Goal: Information Seeking & Learning: Understand process/instructions

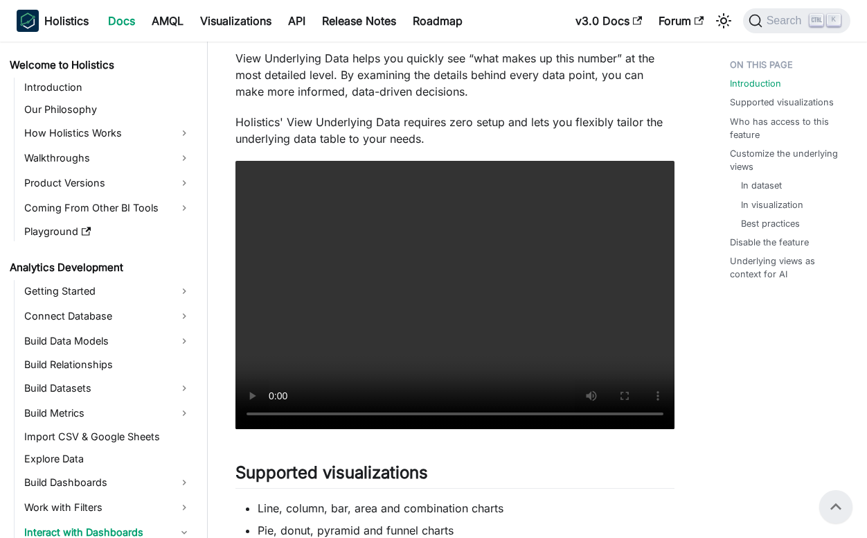
scroll to position [149, 0]
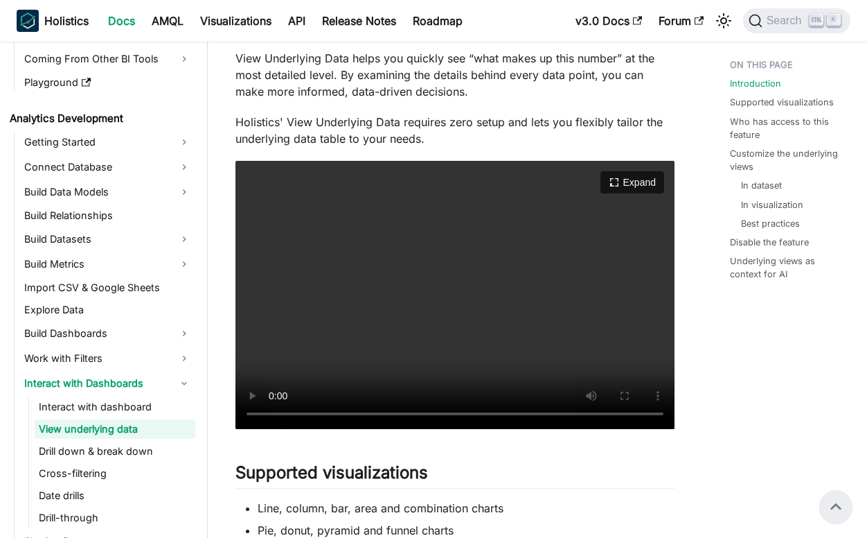
click at [366, 290] on video "Your browser does not support embedding video, but you can download it ." at bounding box center [455, 295] width 439 height 268
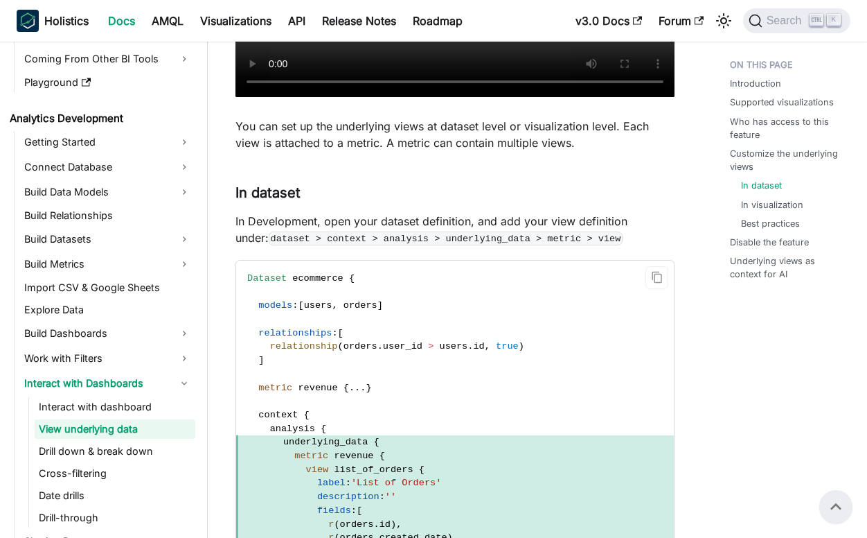
scroll to position [1385, 0]
click at [321, 219] on p "In Development, open your dataset definition, and add your view definition unde…" at bounding box center [455, 229] width 439 height 33
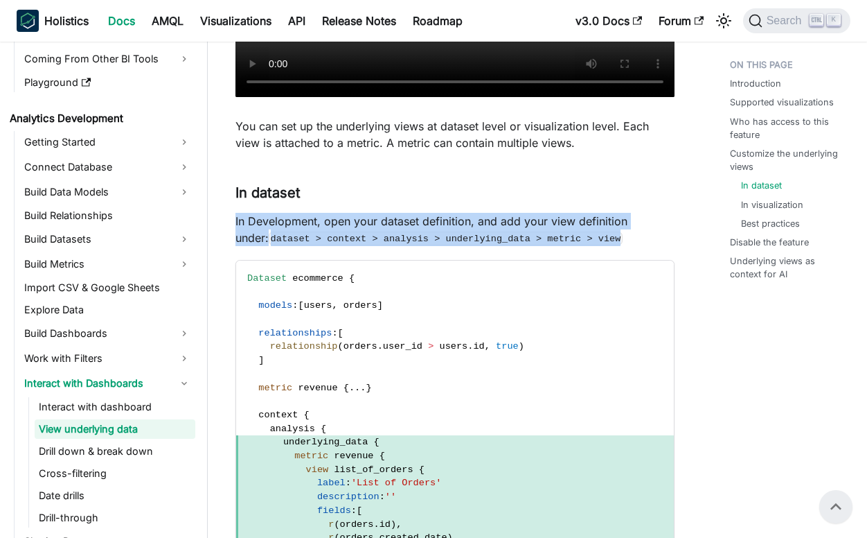
click at [321, 219] on p "In Development, open your dataset definition, and add your view definition unde…" at bounding box center [455, 229] width 439 height 33
click at [625, 241] on p "In Development, open your dataset definition, and add your view definition unde…" at bounding box center [455, 229] width 439 height 33
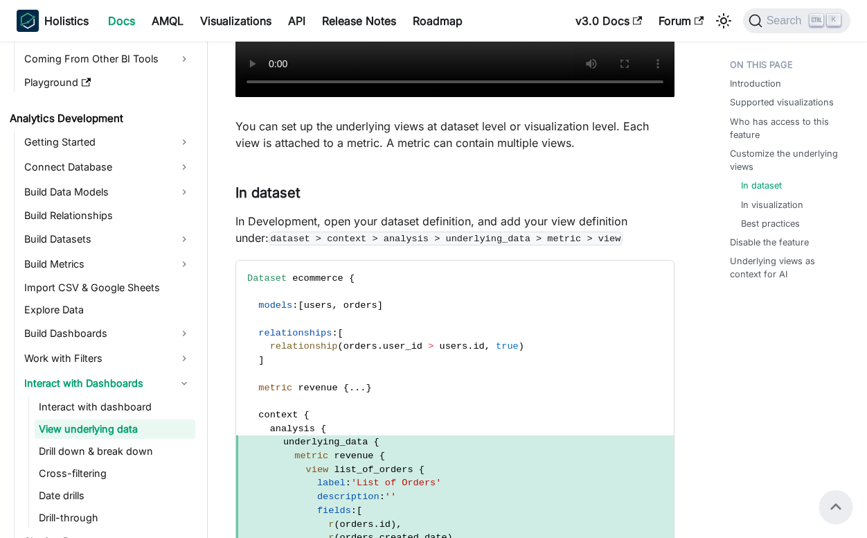
click at [312, 236] on code "dataset > context > analysis > underlying_data > metric > view" at bounding box center [446, 238] width 354 height 14
drag, startPoint x: 312, startPoint y: 236, endPoint x: 456, endPoint y: 240, distance: 144.2
click at [456, 240] on code "dataset > context > analysis > underlying_data > metric > view" at bounding box center [446, 238] width 354 height 14
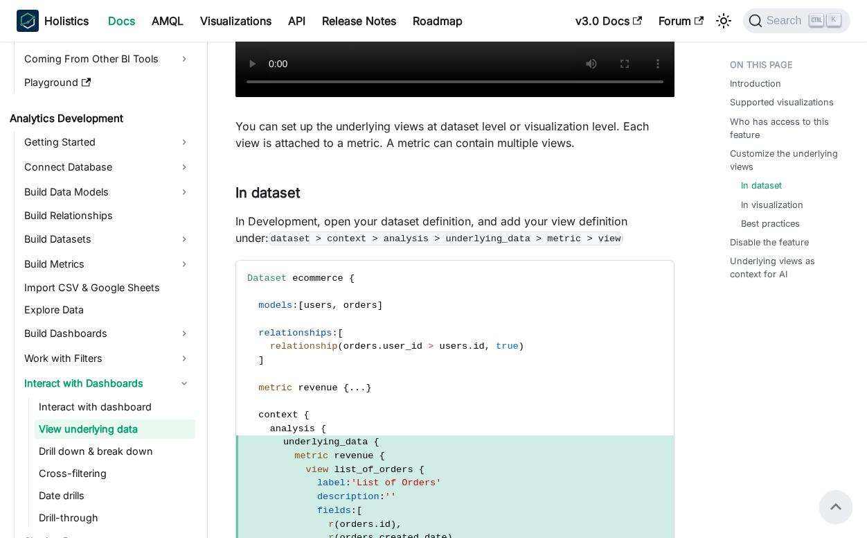
drag, startPoint x: 456, startPoint y: 240, endPoint x: 619, endPoint y: 245, distance: 162.8
click at [619, 245] on p "In Development, open your dataset definition, and add your view definition unde…" at bounding box center [455, 229] width 439 height 33
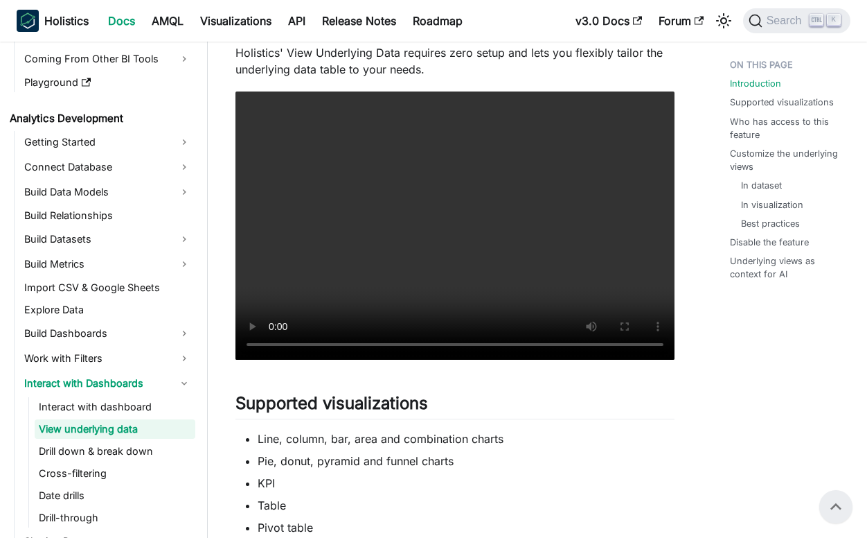
scroll to position [0, 0]
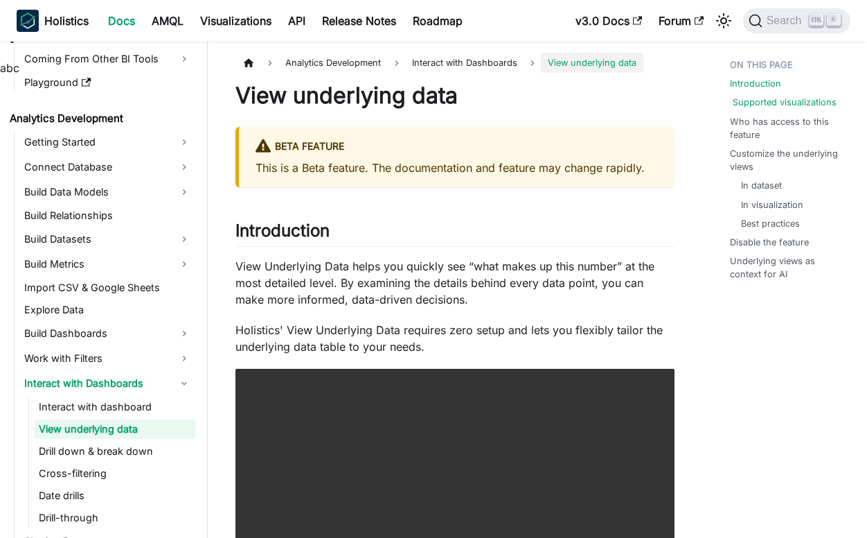
click at [765, 102] on link "Supported visualizations" at bounding box center [785, 102] width 104 height 13
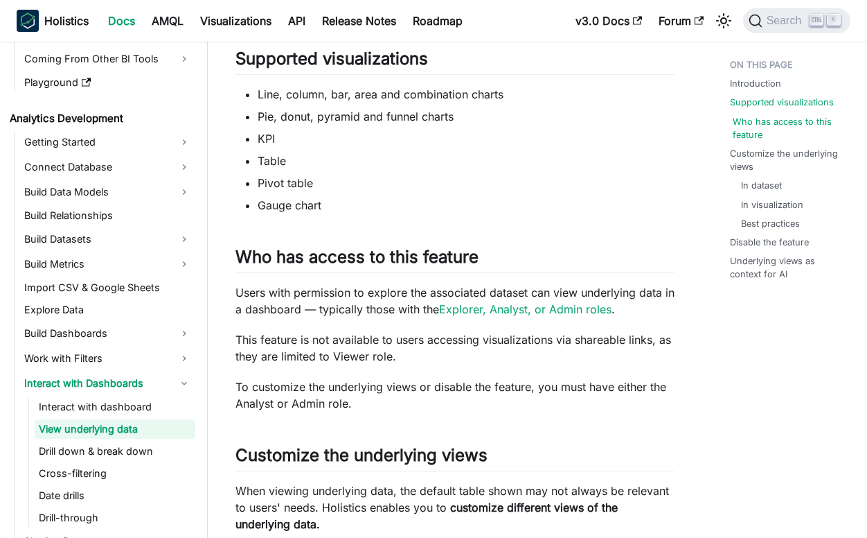
click at [780, 124] on link "Who has access to this feature" at bounding box center [790, 128] width 115 height 26
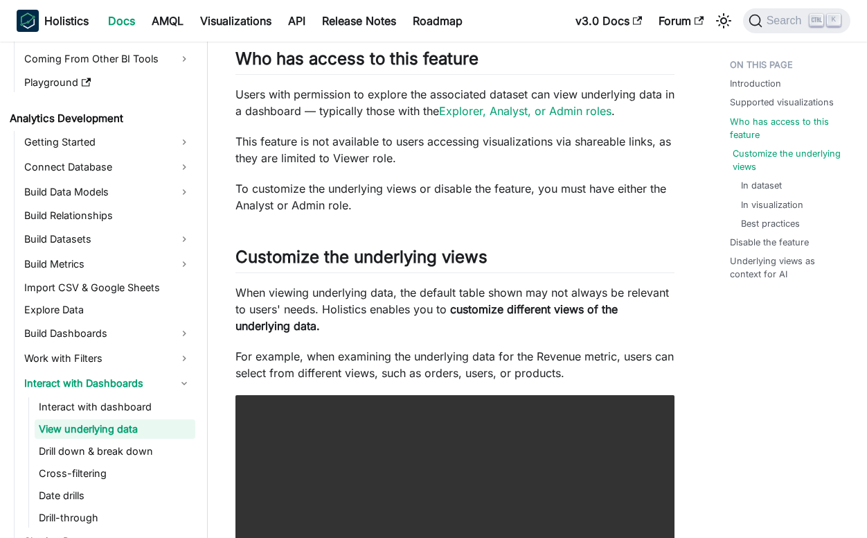
click at [800, 150] on link "Customize the underlying views" at bounding box center [790, 160] width 115 height 26
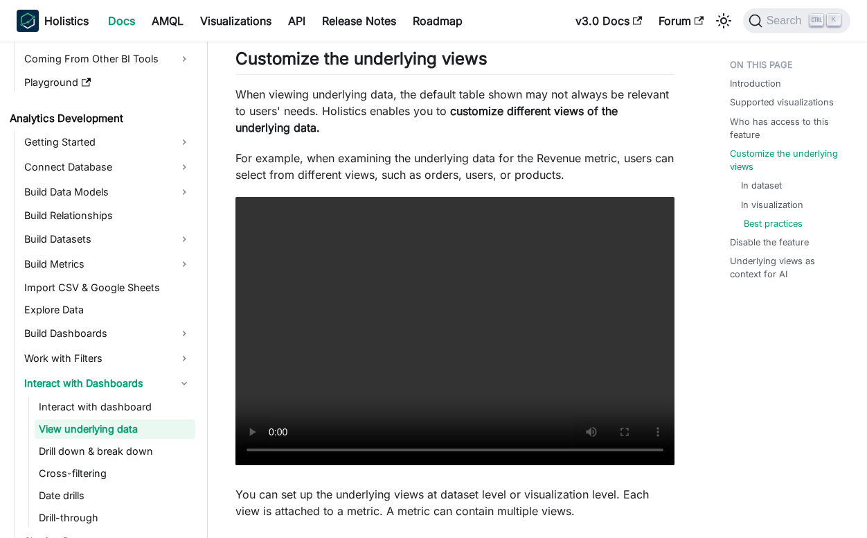
click at [767, 224] on link "Best practices" at bounding box center [773, 223] width 59 height 13
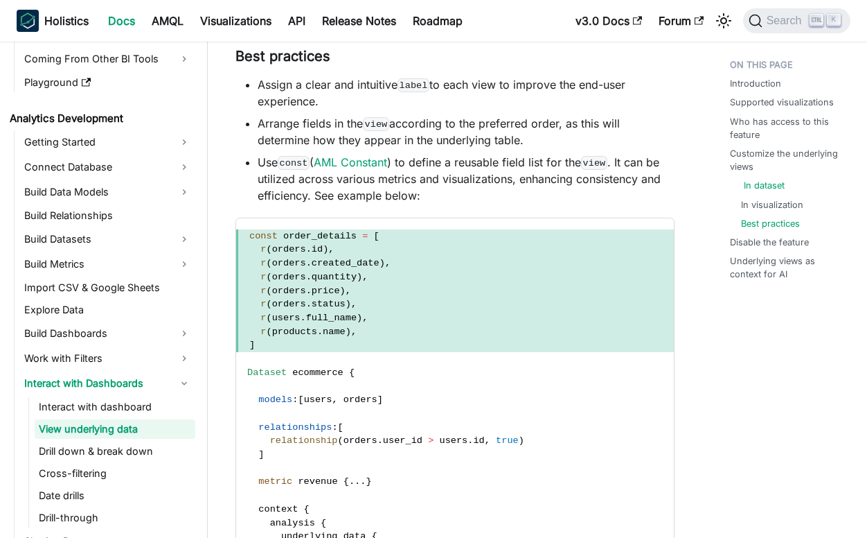
click at [765, 181] on link "In dataset" at bounding box center [764, 185] width 41 height 13
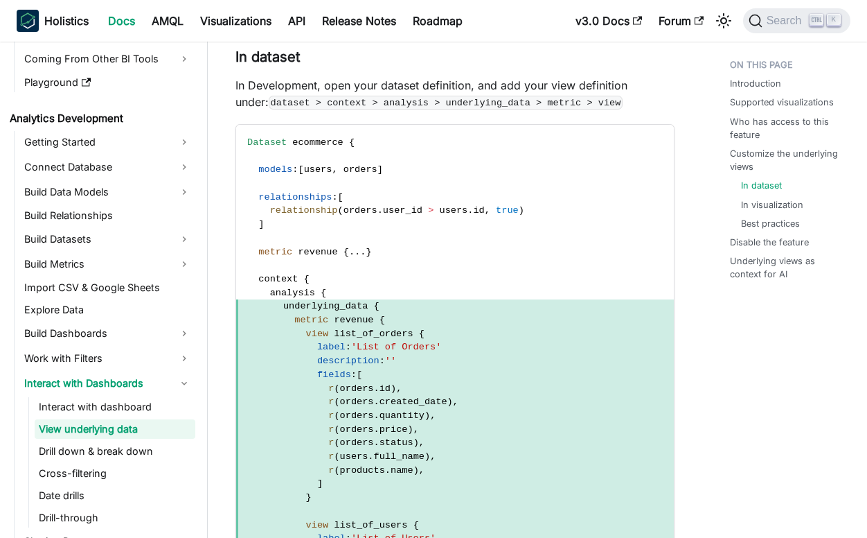
click at [292, 86] on p "In Development, open your dataset definition, and add your view definition unde…" at bounding box center [455, 93] width 439 height 33
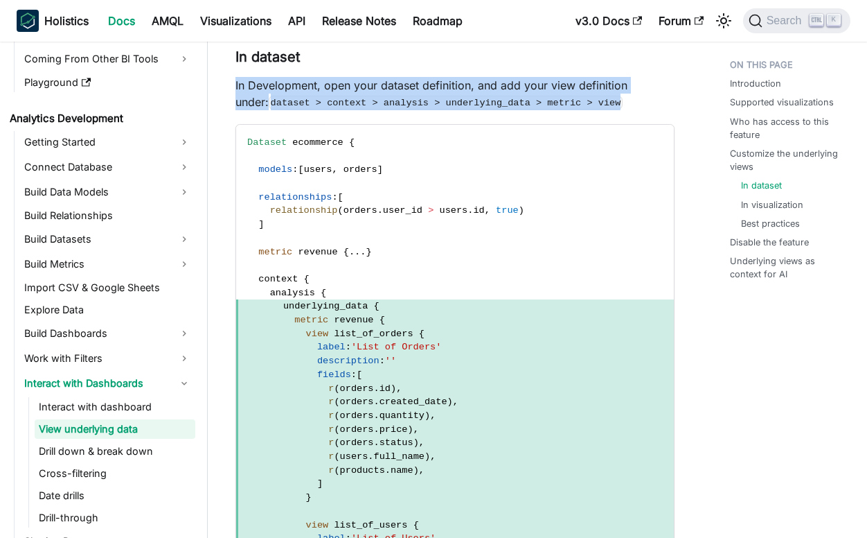
click at [292, 86] on p "In Development, open your dataset definition, and add your view definition unde…" at bounding box center [455, 93] width 439 height 33
click at [601, 93] on p "In Development, open your dataset definition, and add your view definition unde…" at bounding box center [455, 93] width 439 height 33
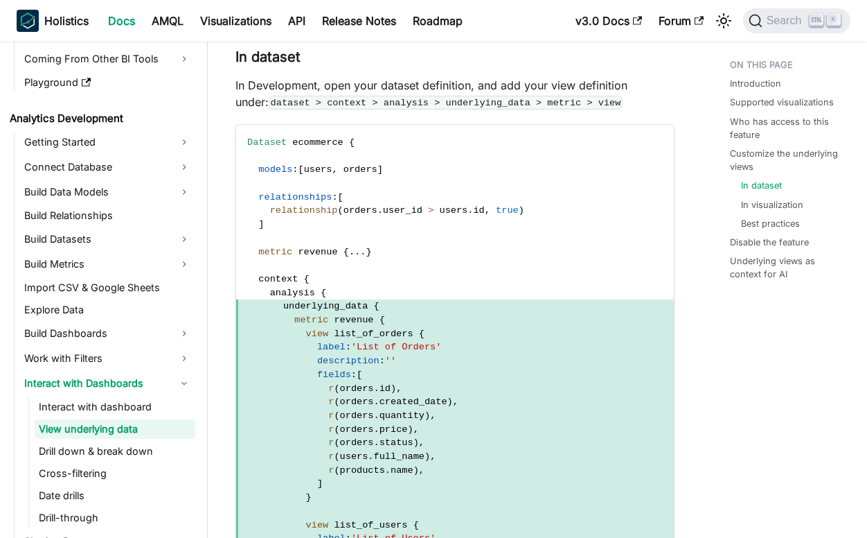
click at [612, 88] on p "In Development, open your dataset definition, and add your view definition unde…" at bounding box center [455, 93] width 439 height 33
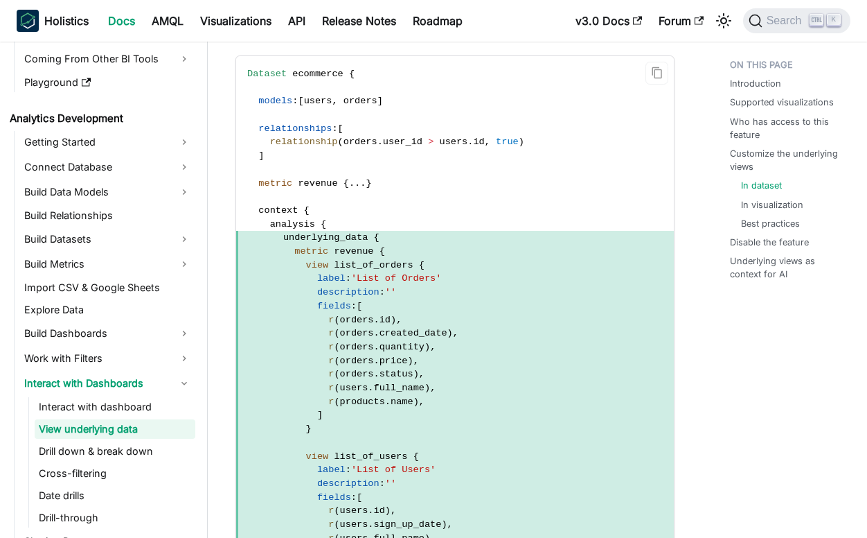
scroll to position [1590, 0]
click at [281, 243] on span "underlying_data {" at bounding box center [455, 237] width 438 height 14
drag, startPoint x: 281, startPoint y: 243, endPoint x: 497, endPoint y: 296, distance: 222.6
click at [497, 296] on span "description : ''" at bounding box center [455, 292] width 438 height 14
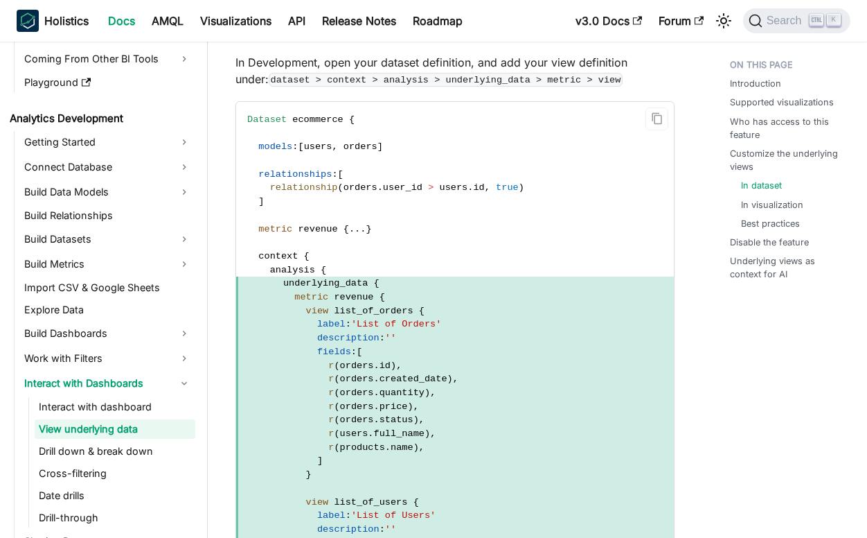
scroll to position [1452, 0]
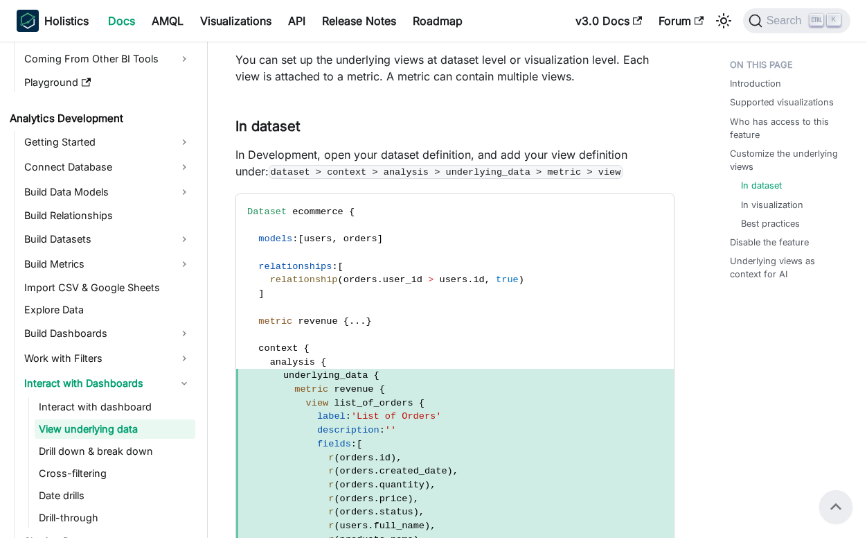
click at [432, 166] on code "dataset > context > analysis > underlying_data > metric > view" at bounding box center [446, 172] width 354 height 14
drag, startPoint x: 432, startPoint y: 166, endPoint x: 620, endPoint y: 177, distance: 188.7
click at [620, 177] on p "In Development, open your dataset definition, and add your view definition unde…" at bounding box center [455, 162] width 439 height 33
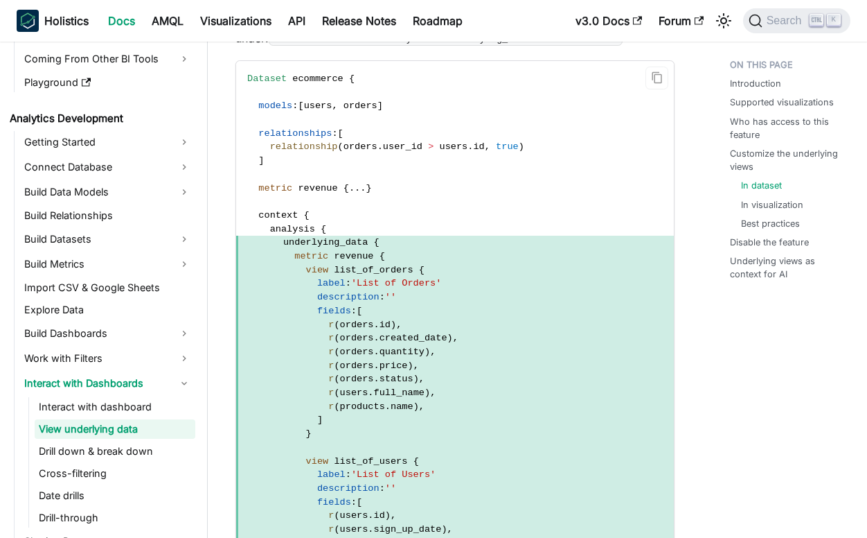
scroll to position [1590, 0]
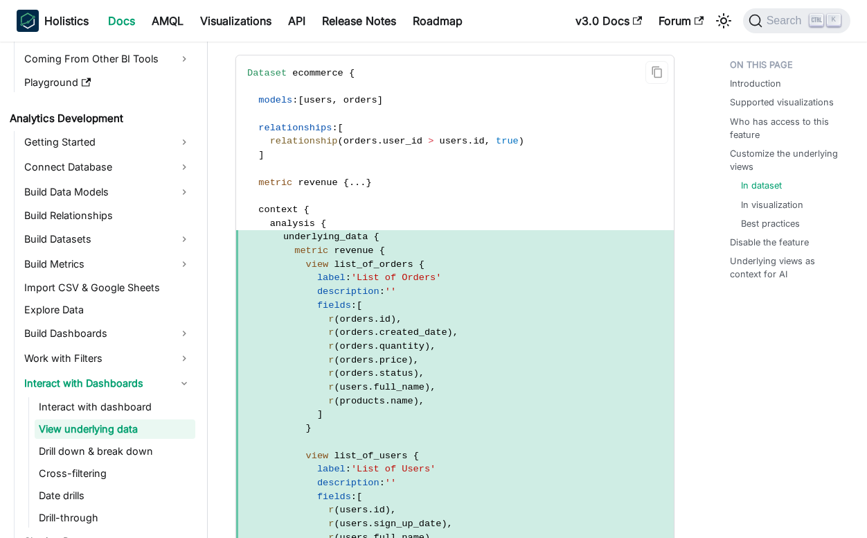
click at [339, 251] on span "revenue" at bounding box center [353, 250] width 39 height 10
click at [570, 312] on span "r ( orders . id ) ," at bounding box center [455, 319] width 438 height 14
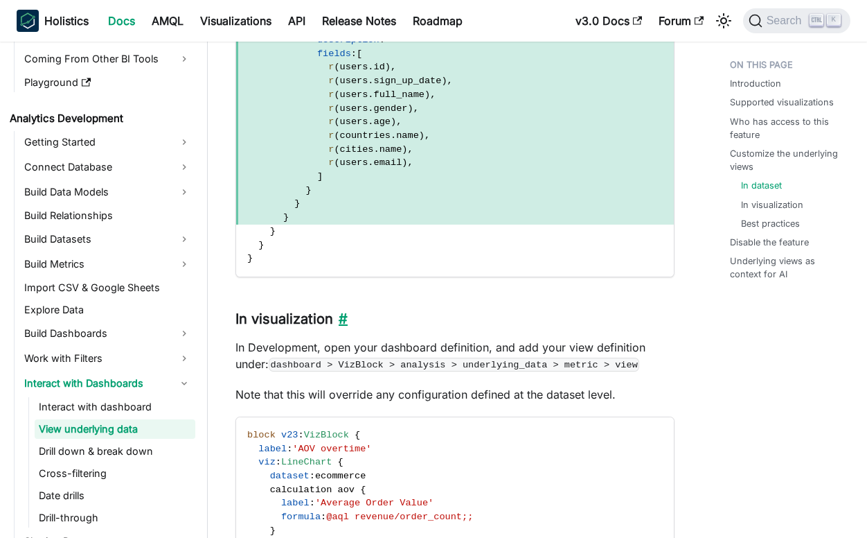
scroll to position [2214, 0]
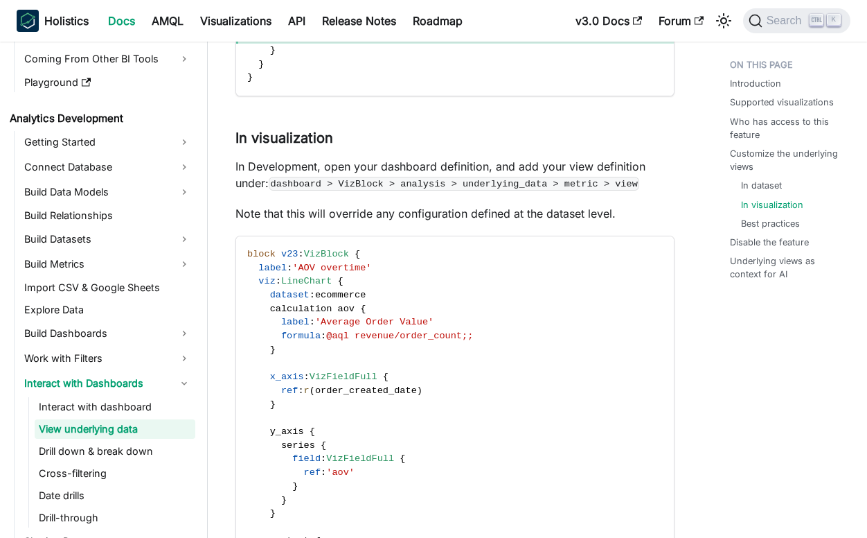
click at [347, 170] on p "In Development, open your dashboard definition, and add your view definition un…" at bounding box center [455, 174] width 439 height 33
click at [357, 185] on code "dashboard > VizBlock > analysis > underlying_data > metric > view" at bounding box center [454, 184] width 371 height 14
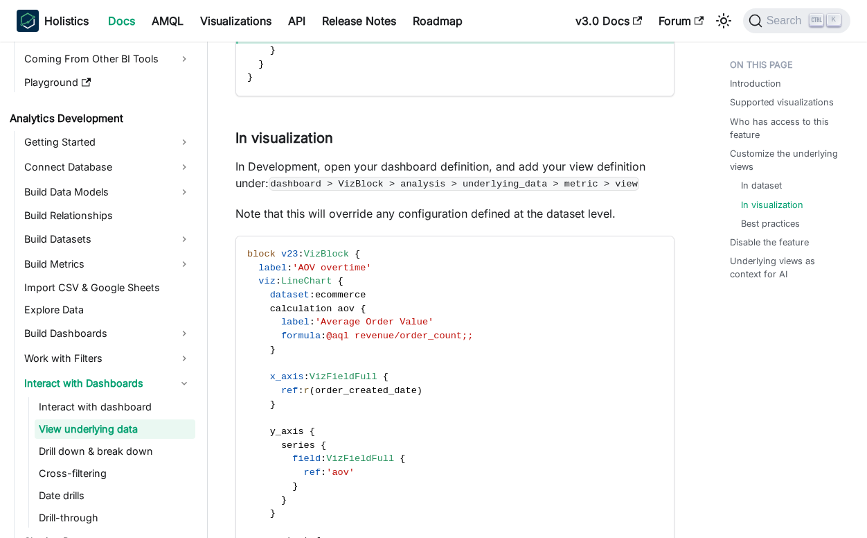
drag, startPoint x: 357, startPoint y: 185, endPoint x: 490, endPoint y: 192, distance: 133.2
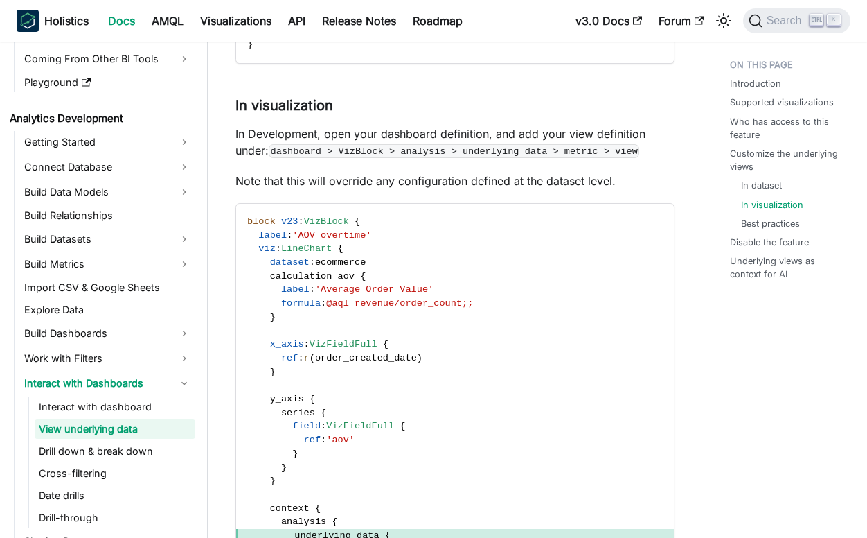
scroll to position [2283, 0]
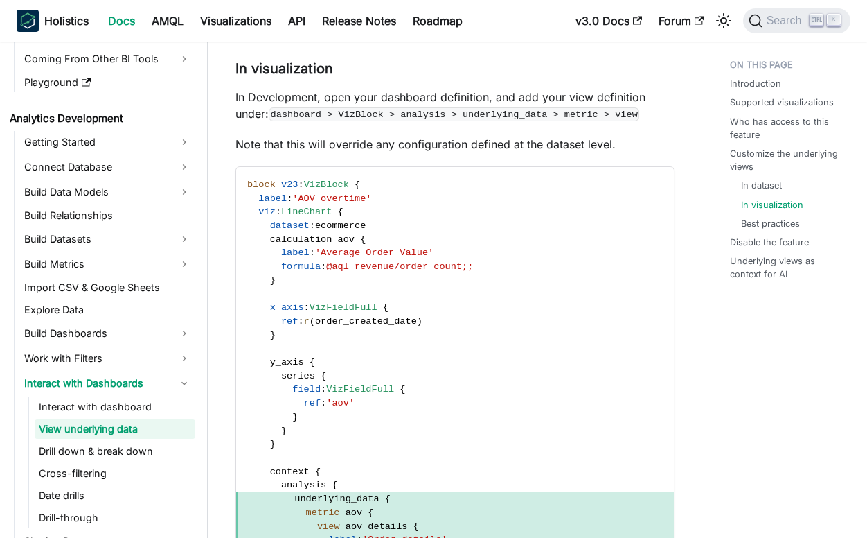
click at [565, 116] on code "dashboard > VizBlock > analysis > underlying_data > metric > view" at bounding box center [454, 114] width 371 height 14
drag, startPoint x: 565, startPoint y: 116, endPoint x: 549, endPoint y: 145, distance: 33.8
click at [549, 145] on p "Note that this will override any configuration defined at the dataset level." at bounding box center [455, 144] width 439 height 17
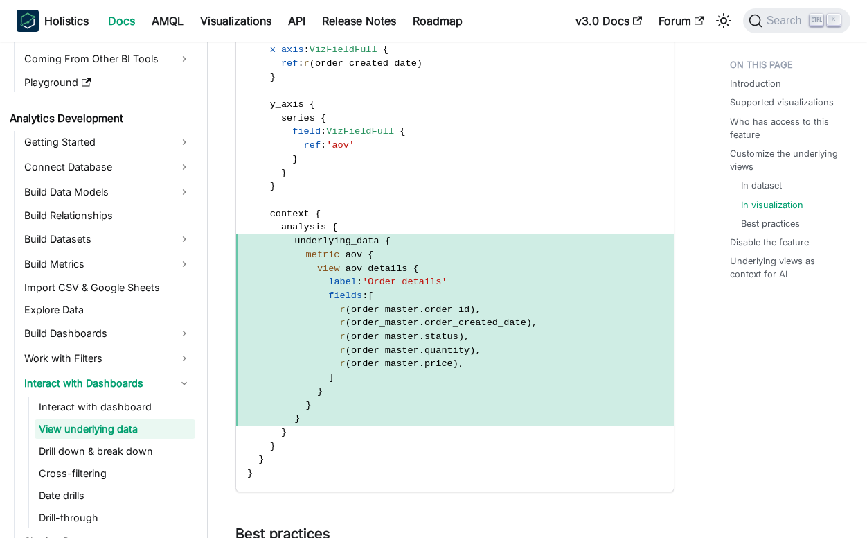
scroll to position [2560, 0]
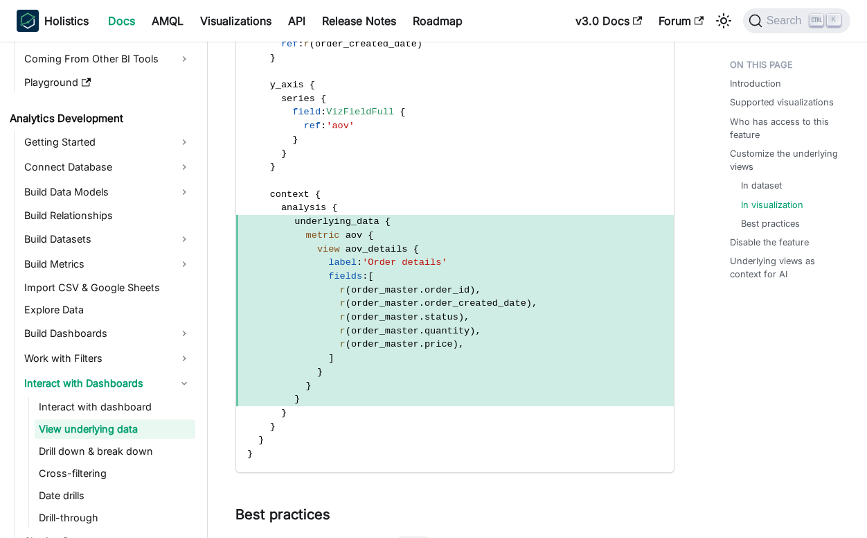
click at [333, 220] on span "underlying_data" at bounding box center [336, 221] width 85 height 10
click at [564, 286] on span "r ( order_master . order_id ) ," at bounding box center [455, 290] width 438 height 14
click at [325, 247] on span "view" at bounding box center [328, 249] width 23 height 10
click at [311, 236] on span "metric" at bounding box center [323, 235] width 34 height 10
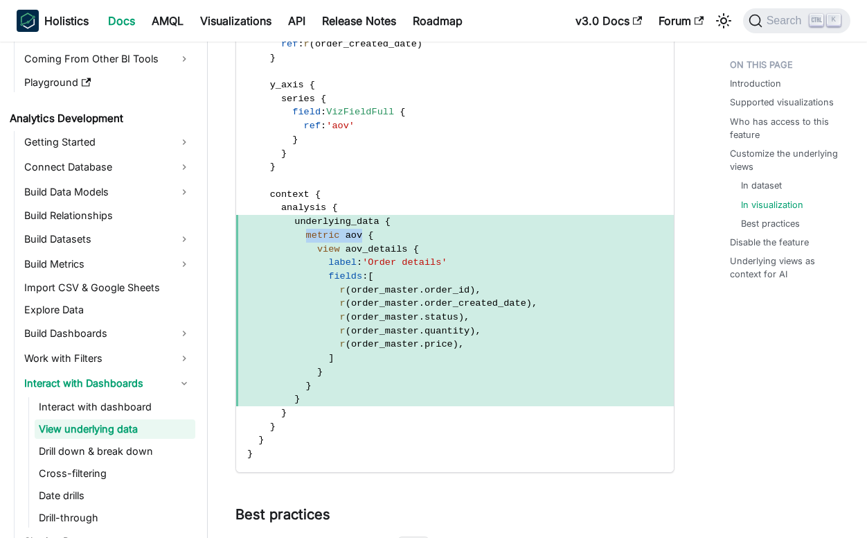
drag, startPoint x: 311, startPoint y: 236, endPoint x: 339, endPoint y: 239, distance: 27.8
click at [339, 239] on span "metric aov {" at bounding box center [455, 236] width 438 height 14
drag, startPoint x: 339, startPoint y: 239, endPoint x: 493, endPoint y: 265, distance: 156.6
click at [493, 265] on span "label : 'Order details'" at bounding box center [455, 263] width 438 height 14
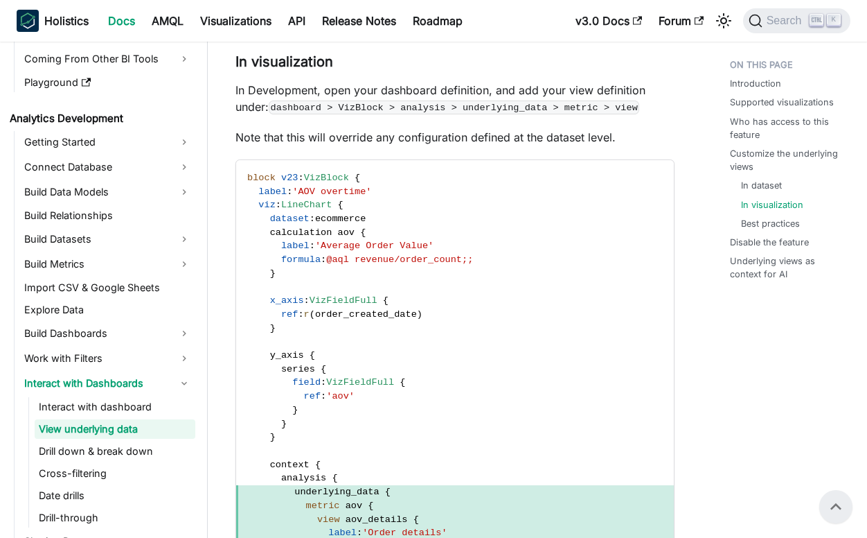
scroll to position [2283, 0]
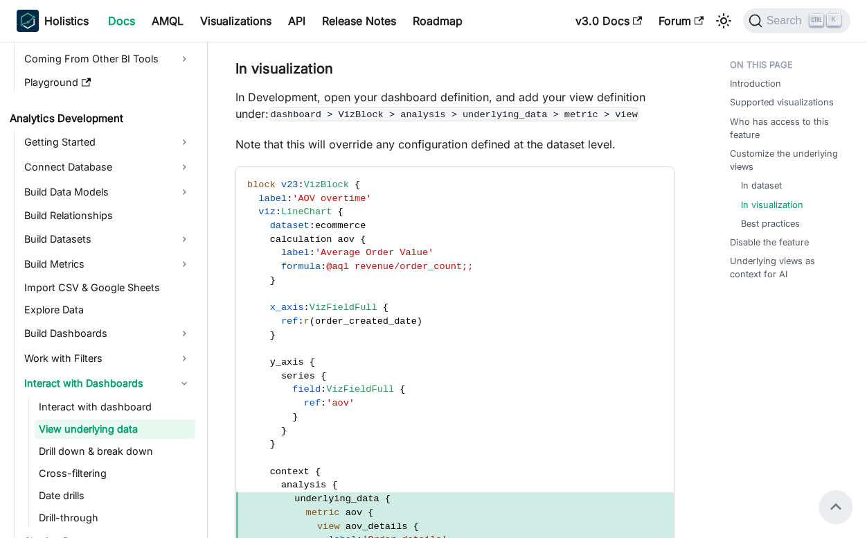
click at [484, 118] on code "dashboard > VizBlock > analysis > underlying_data > metric > view" at bounding box center [454, 114] width 371 height 14
drag, startPoint x: 484, startPoint y: 118, endPoint x: 549, endPoint y: 251, distance: 147.8
click at [549, 251] on code "block v23 : VizBlock { label : 'AOV overtime' viz : LineChart { dataset : ecomm…" at bounding box center [455, 458] width 438 height 582
click at [351, 139] on p "Note that this will override any configuration defined at the dataset level." at bounding box center [455, 144] width 439 height 17
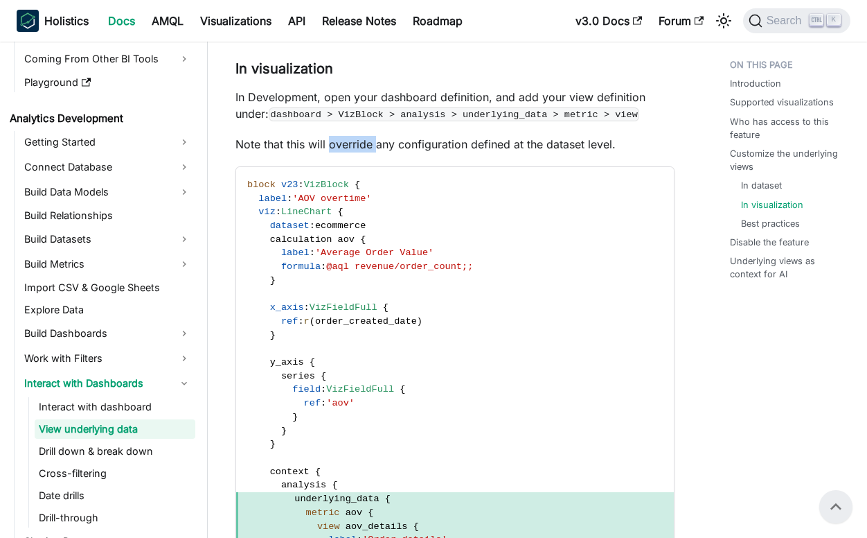
click at [351, 139] on p "Note that this will override any configuration defined at the dataset level." at bounding box center [455, 144] width 439 height 17
drag, startPoint x: 351, startPoint y: 139, endPoint x: 509, endPoint y: 240, distance: 187.5
click at [509, 240] on code "block v23 : VizBlock { label : 'AOV overtime' viz : LineChart { dataset : ecomm…" at bounding box center [455, 458] width 438 height 582
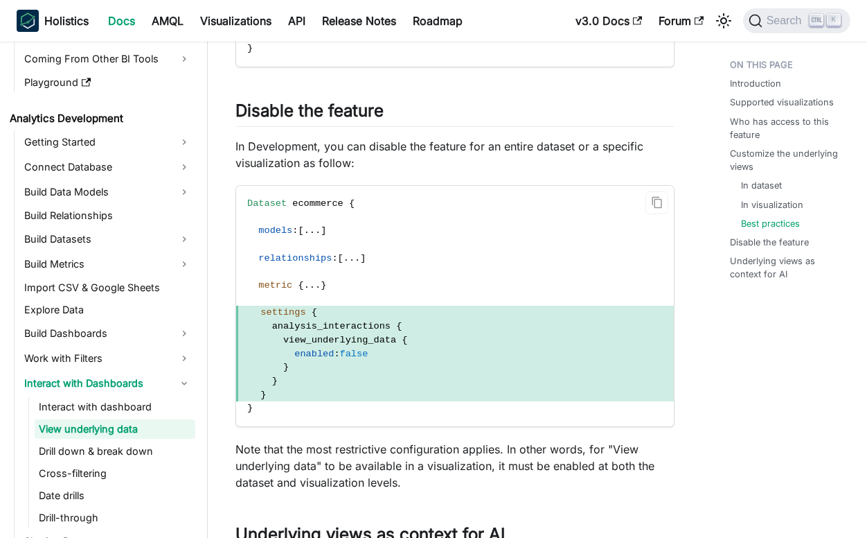
scroll to position [3668, 0]
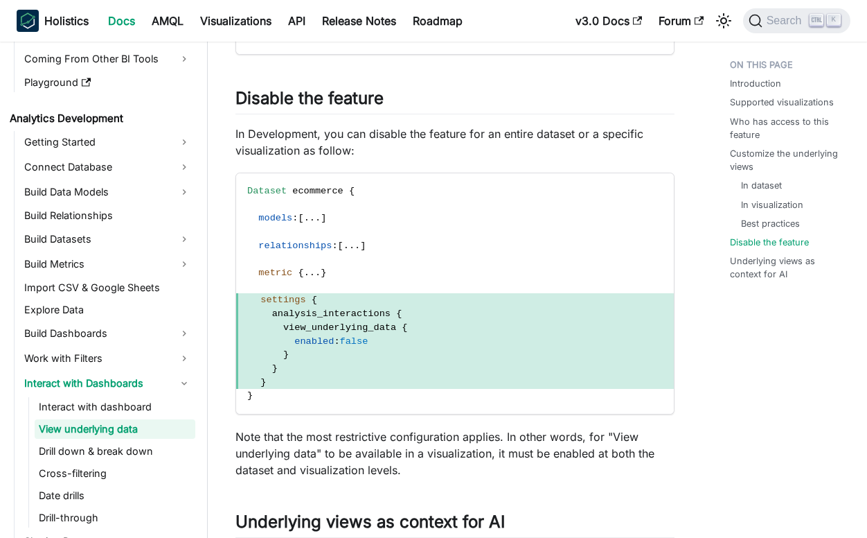
click at [487, 132] on p "In Development, you can disable the feature for an entire dataset or a specific…" at bounding box center [455, 141] width 439 height 33
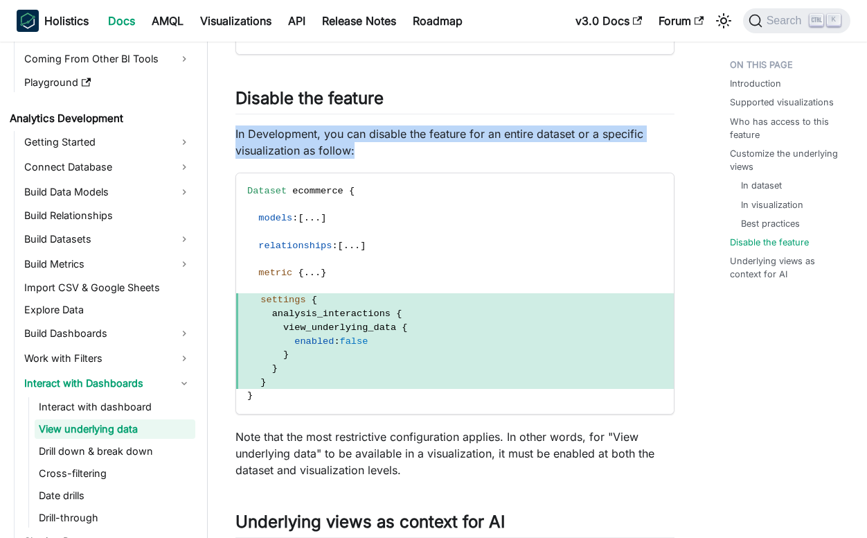
click at [487, 132] on p "In Development, you can disable the feature for an entire dataset or a specific…" at bounding box center [455, 141] width 439 height 33
drag, startPoint x: 487, startPoint y: 132, endPoint x: 459, endPoint y: 163, distance: 42.2
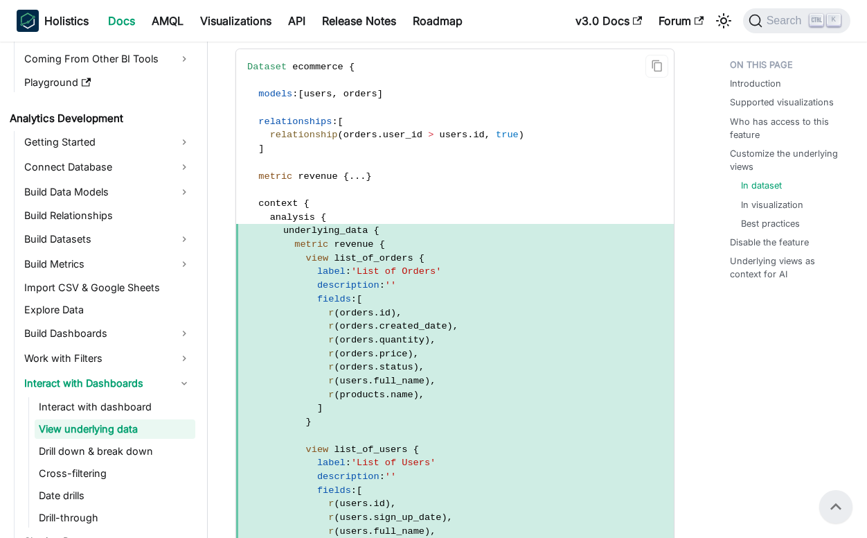
scroll to position [1590, 0]
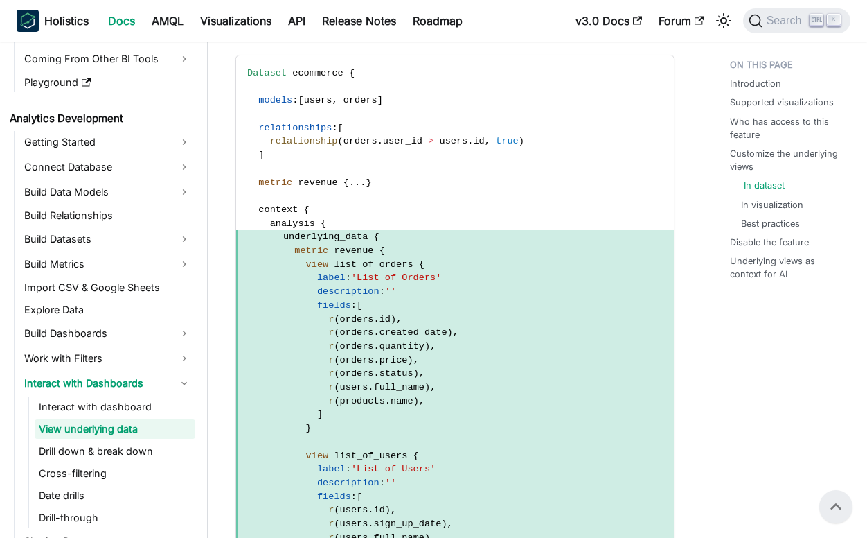
click at [757, 190] on link "In dataset" at bounding box center [764, 185] width 41 height 13
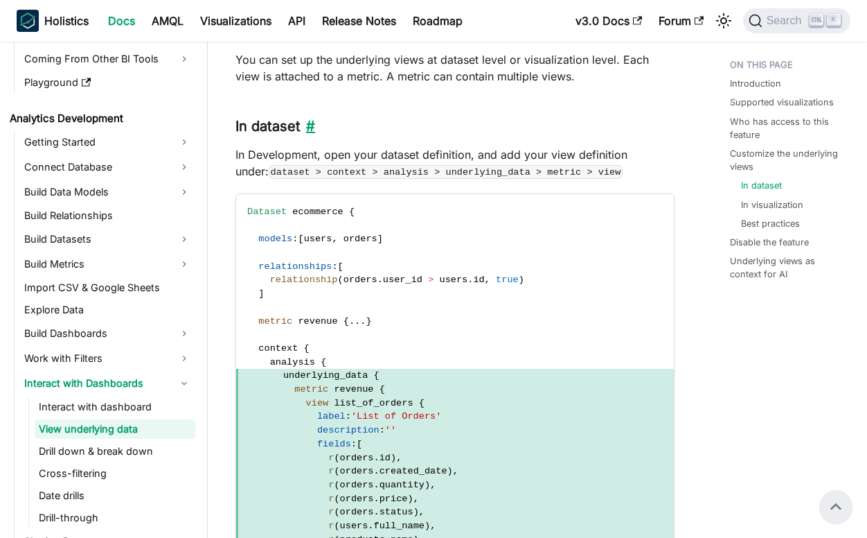
click at [313, 125] on link "​" at bounding box center [308, 126] width 15 height 17
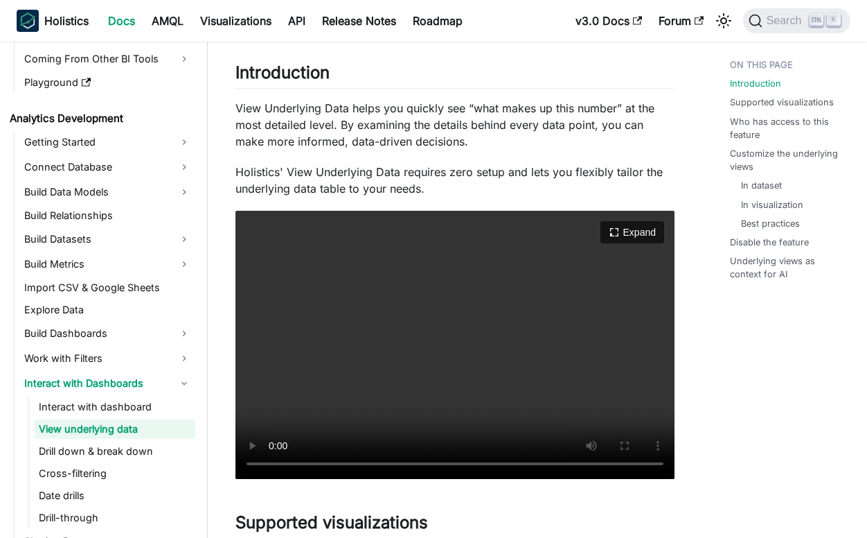
scroll to position [69, 0]
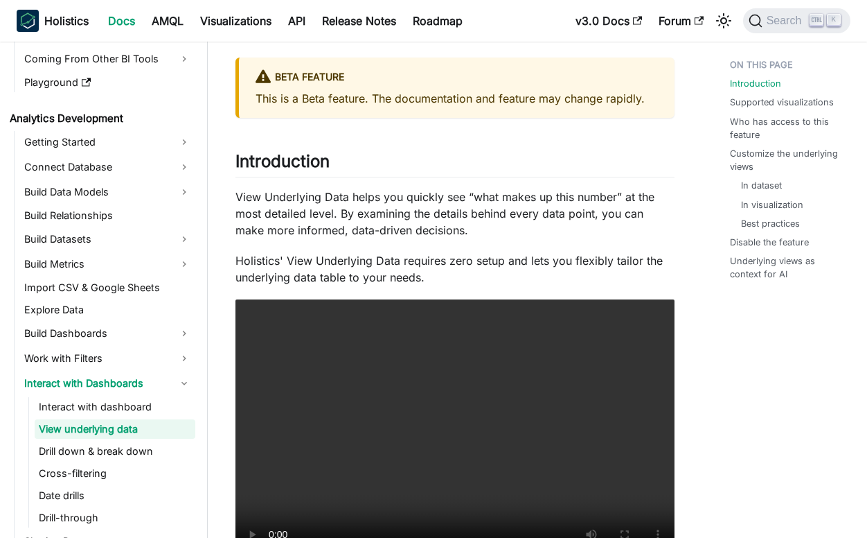
click at [303, 197] on p "View Underlying Data helps you quickly see “what makes up this number” at the m…" at bounding box center [455, 213] width 439 height 50
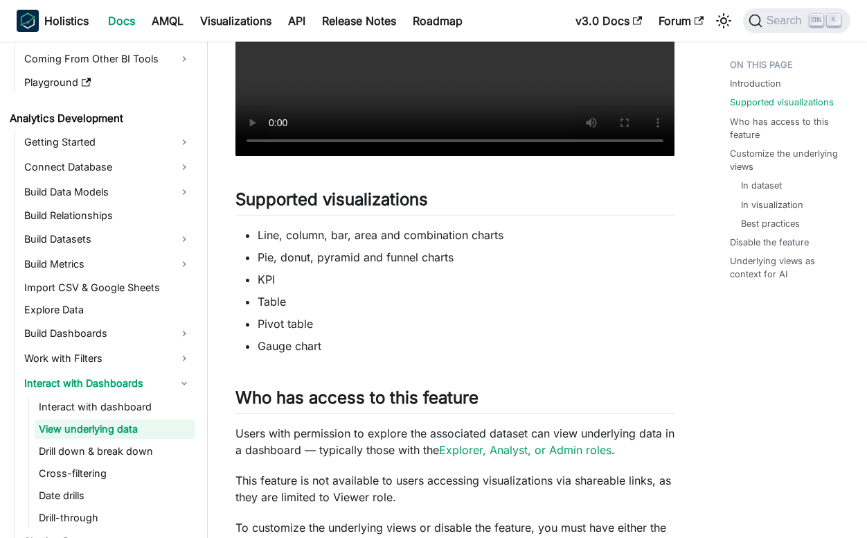
scroll to position [485, 0]
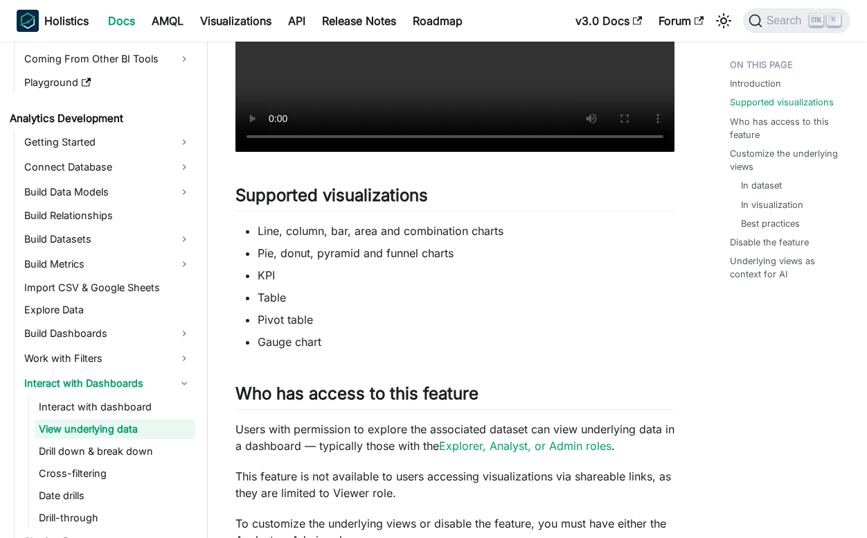
click at [342, 229] on li "Line, column, bar, area and combination charts" at bounding box center [466, 230] width 417 height 17
drag, startPoint x: 342, startPoint y: 229, endPoint x: 456, endPoint y: 295, distance: 131.9
click at [456, 295] on li "Table" at bounding box center [466, 297] width 417 height 17
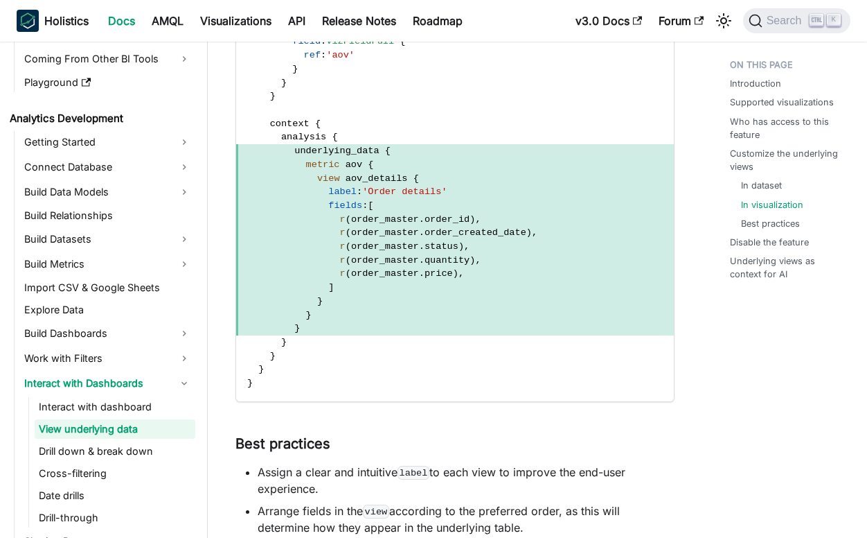
scroll to position [2632, 0]
click at [334, 148] on span "underlying_data" at bounding box center [336, 149] width 85 height 10
click at [332, 148] on span "underlying_data" at bounding box center [336, 149] width 85 height 10
drag, startPoint x: 332, startPoint y: 148, endPoint x: 488, endPoint y: 231, distance: 177.6
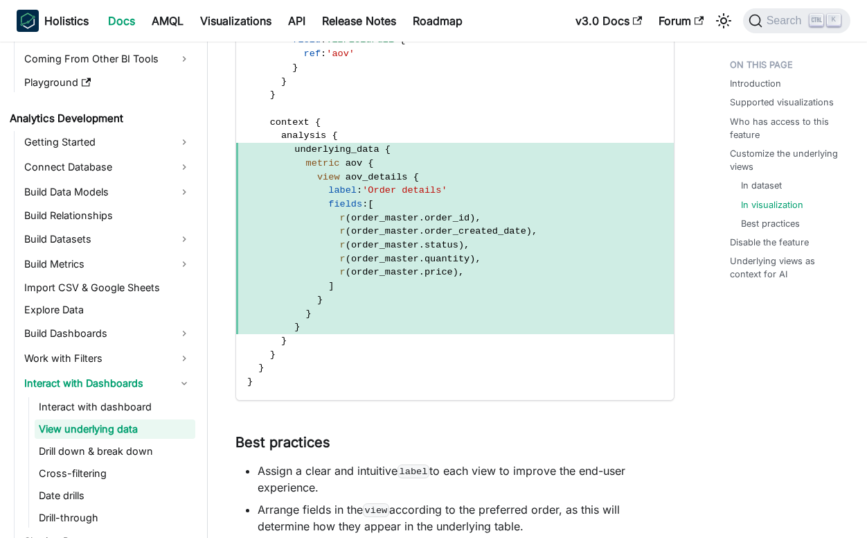
click at [488, 231] on span "order_created_date" at bounding box center [476, 231] width 102 height 10
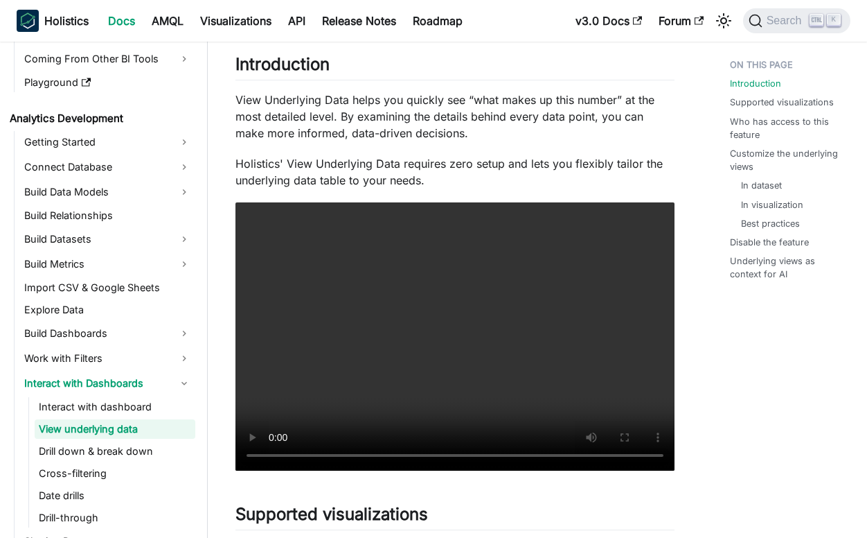
scroll to position [0, 0]
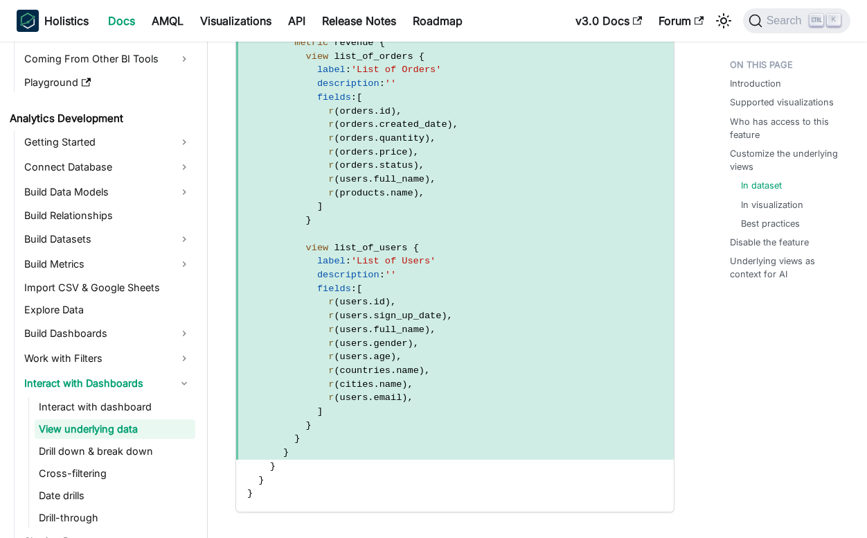
scroll to position [1798, 0]
click at [374, 265] on span "'List of Users'" at bounding box center [393, 261] width 85 height 10
drag, startPoint x: 374, startPoint y: 265, endPoint x: 455, endPoint y: 366, distance: 129.6
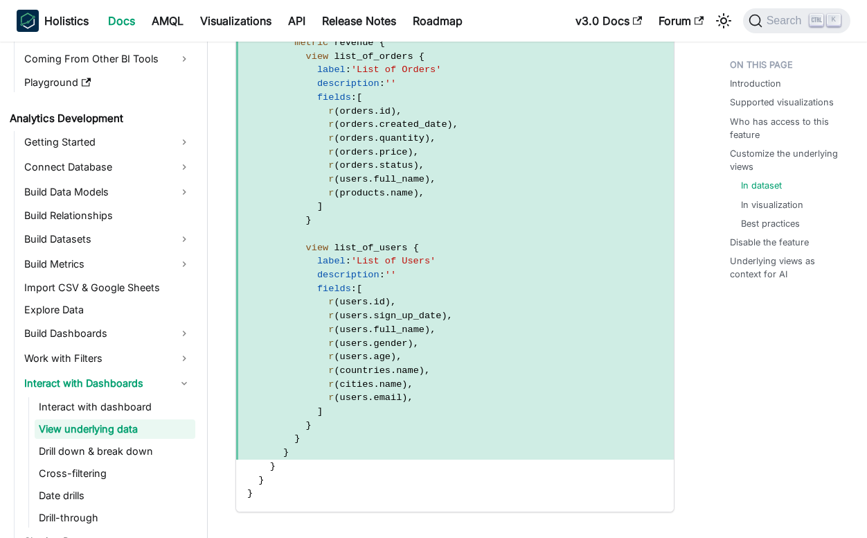
click at [455, 366] on span "r ( countries . name ) ," at bounding box center [455, 371] width 438 height 14
click at [363, 242] on span "view list_of_users {" at bounding box center [455, 248] width 438 height 14
drag, startPoint x: 363, startPoint y: 242, endPoint x: 436, endPoint y: 330, distance: 114.7
click at [436, 330] on span "r ( users . full_name ) ," at bounding box center [455, 330] width 438 height 14
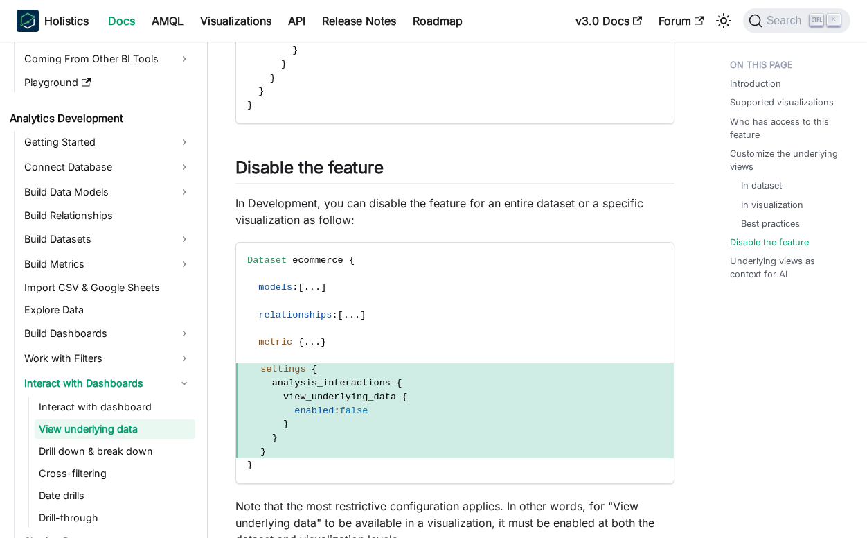
scroll to position [3938, 0]
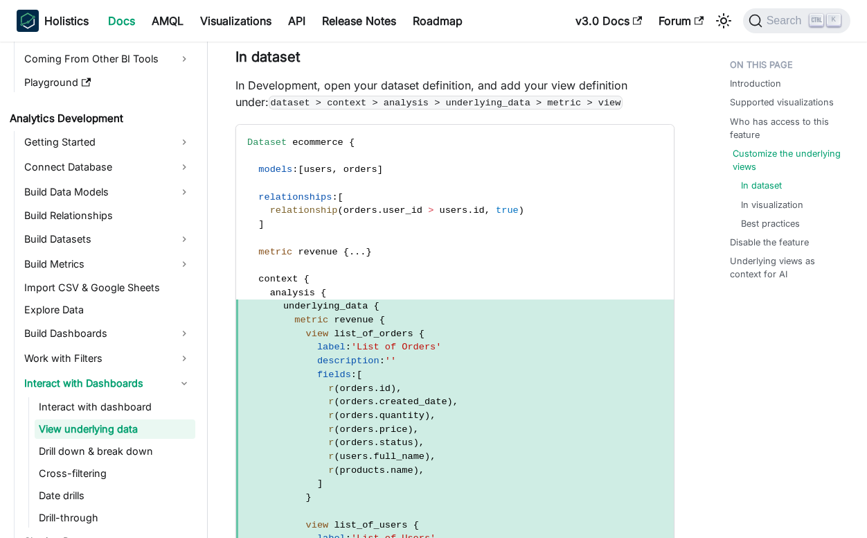
click at [771, 161] on link "Customize the underlying views" at bounding box center [790, 160] width 115 height 26
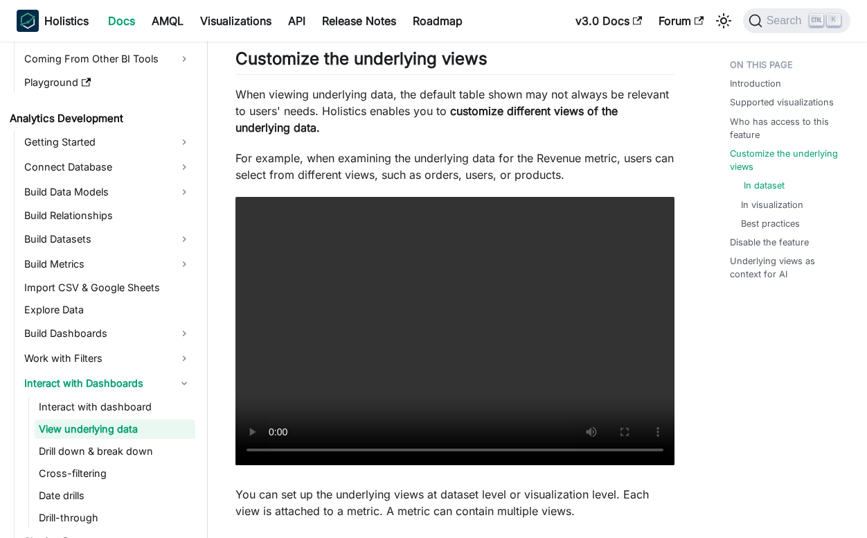
click at [775, 184] on link "In dataset" at bounding box center [764, 185] width 41 height 13
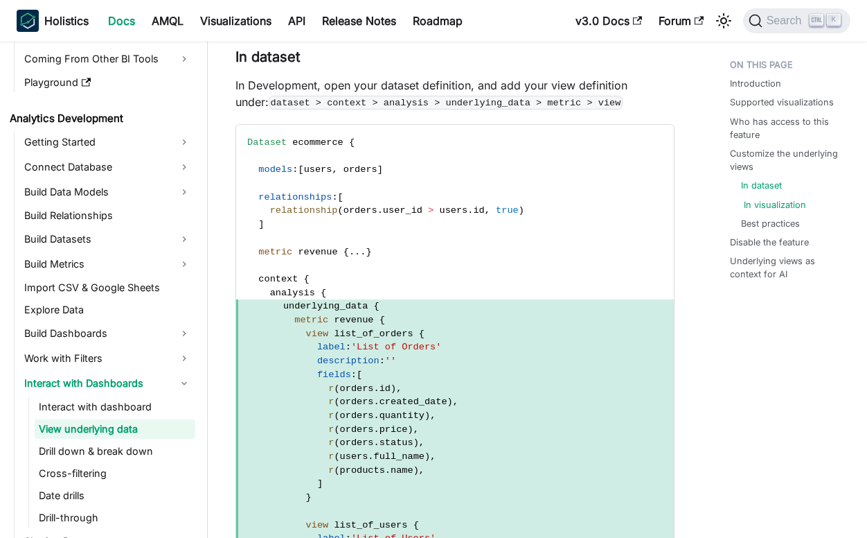
click at [776, 201] on link "In visualization" at bounding box center [775, 204] width 62 height 13
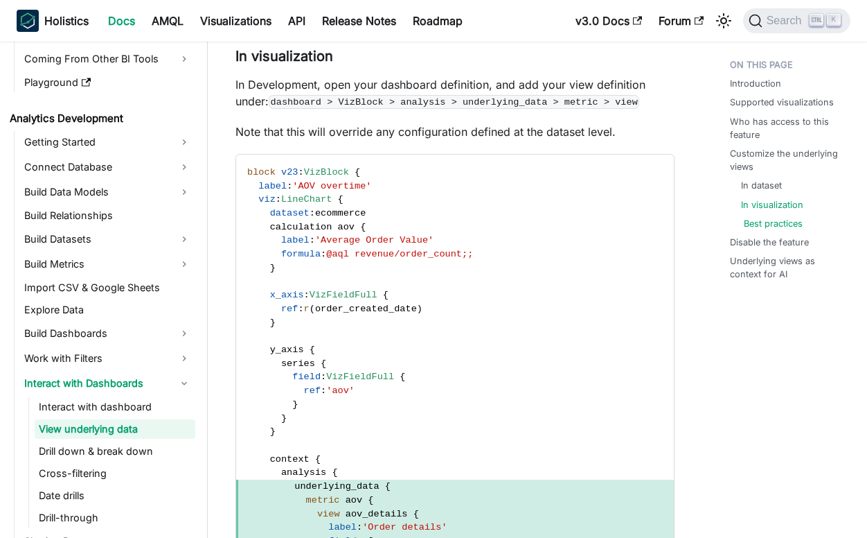
click at [778, 217] on link "Best practices" at bounding box center [773, 223] width 59 height 13
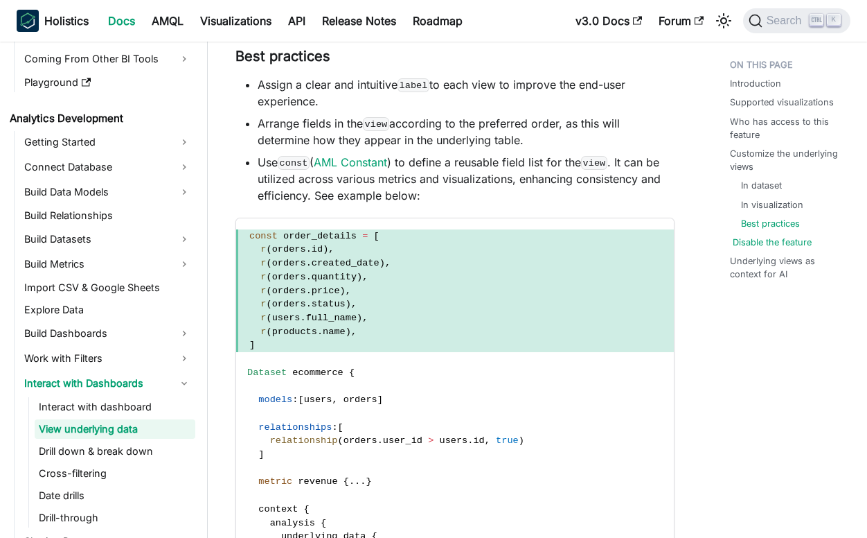
click at [785, 238] on link "Disable the feature" at bounding box center [772, 242] width 79 height 13
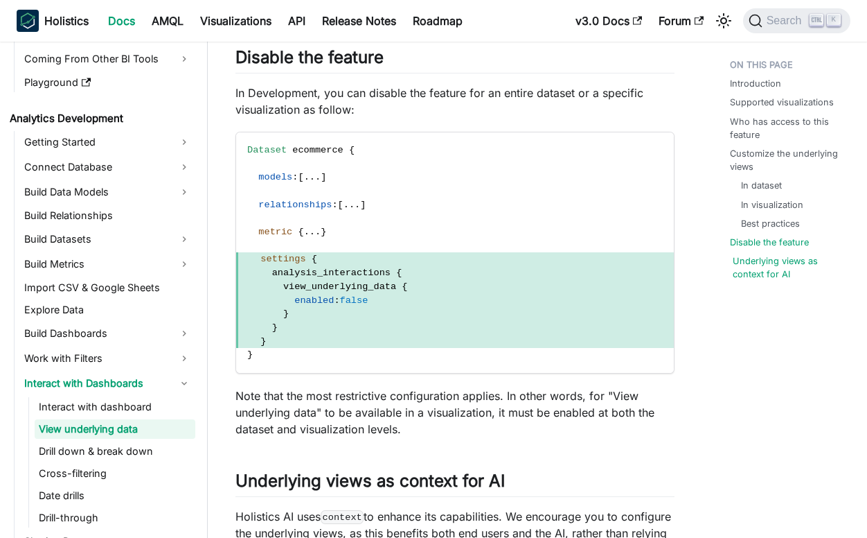
click at [788, 260] on link "Underlying views as context for AI" at bounding box center [790, 267] width 115 height 26
